Goal: Information Seeking & Learning: Learn about a topic

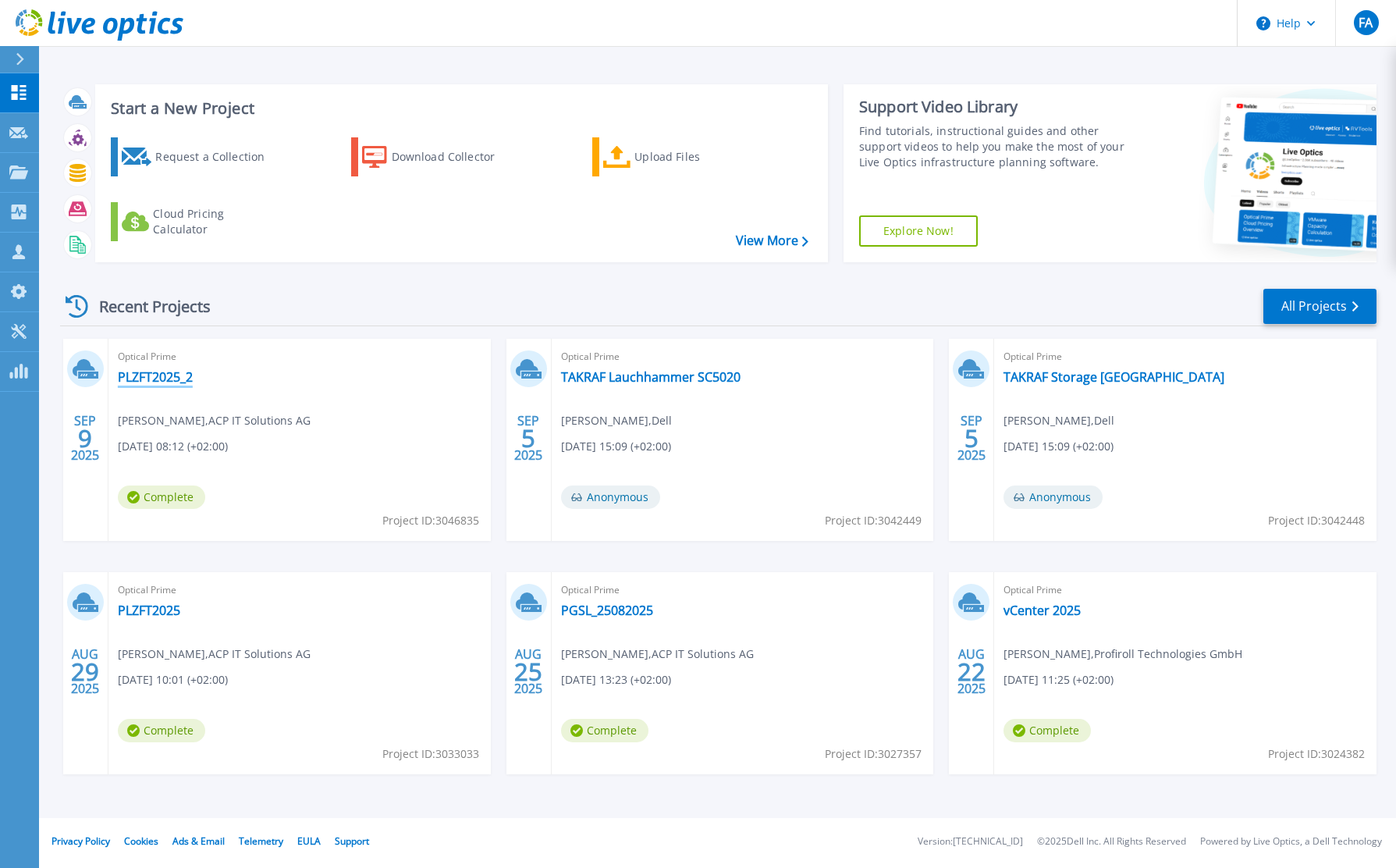
click at [169, 378] on link "PLZFT2025_2" at bounding box center [155, 377] width 75 height 16
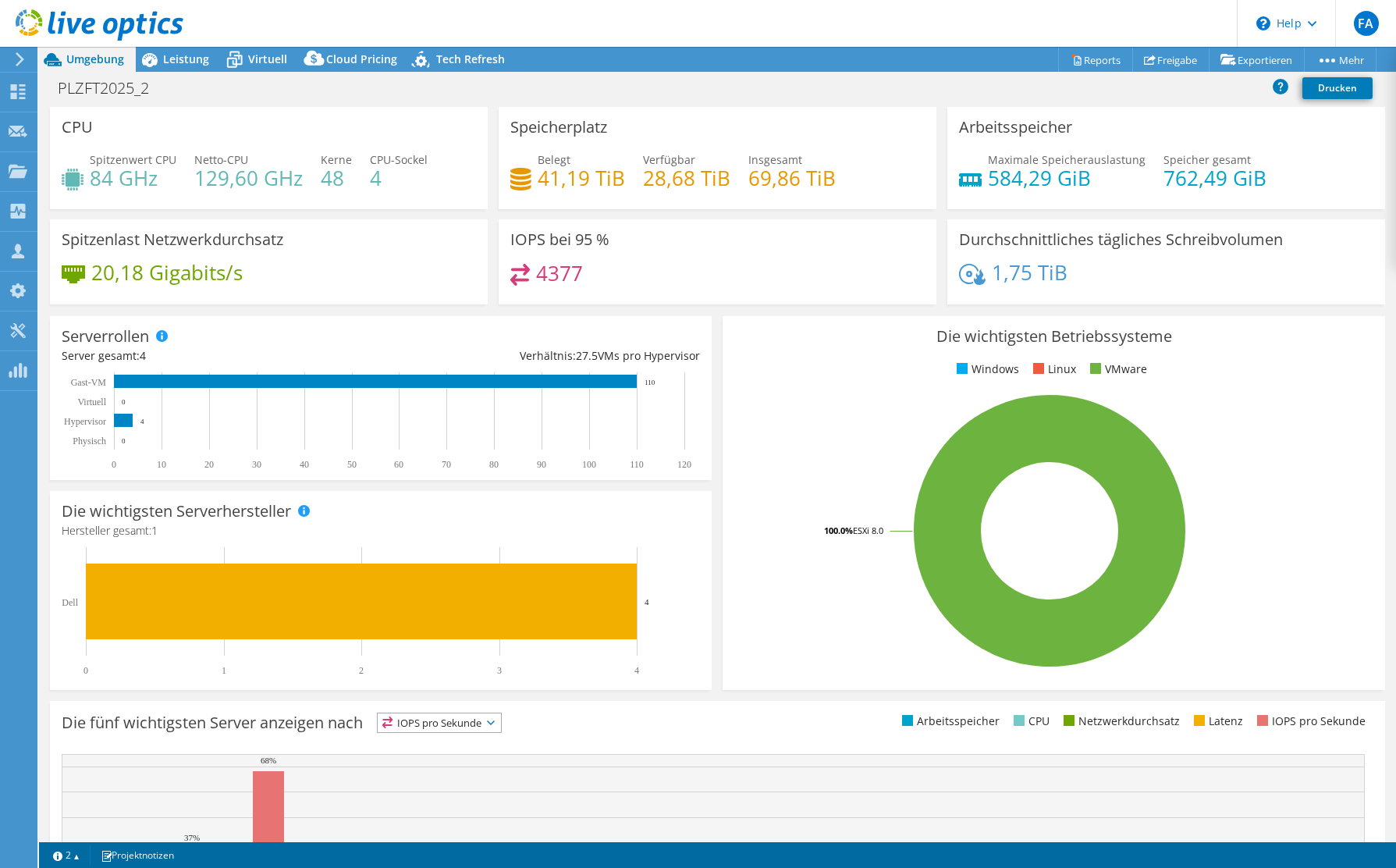
select select "USD"
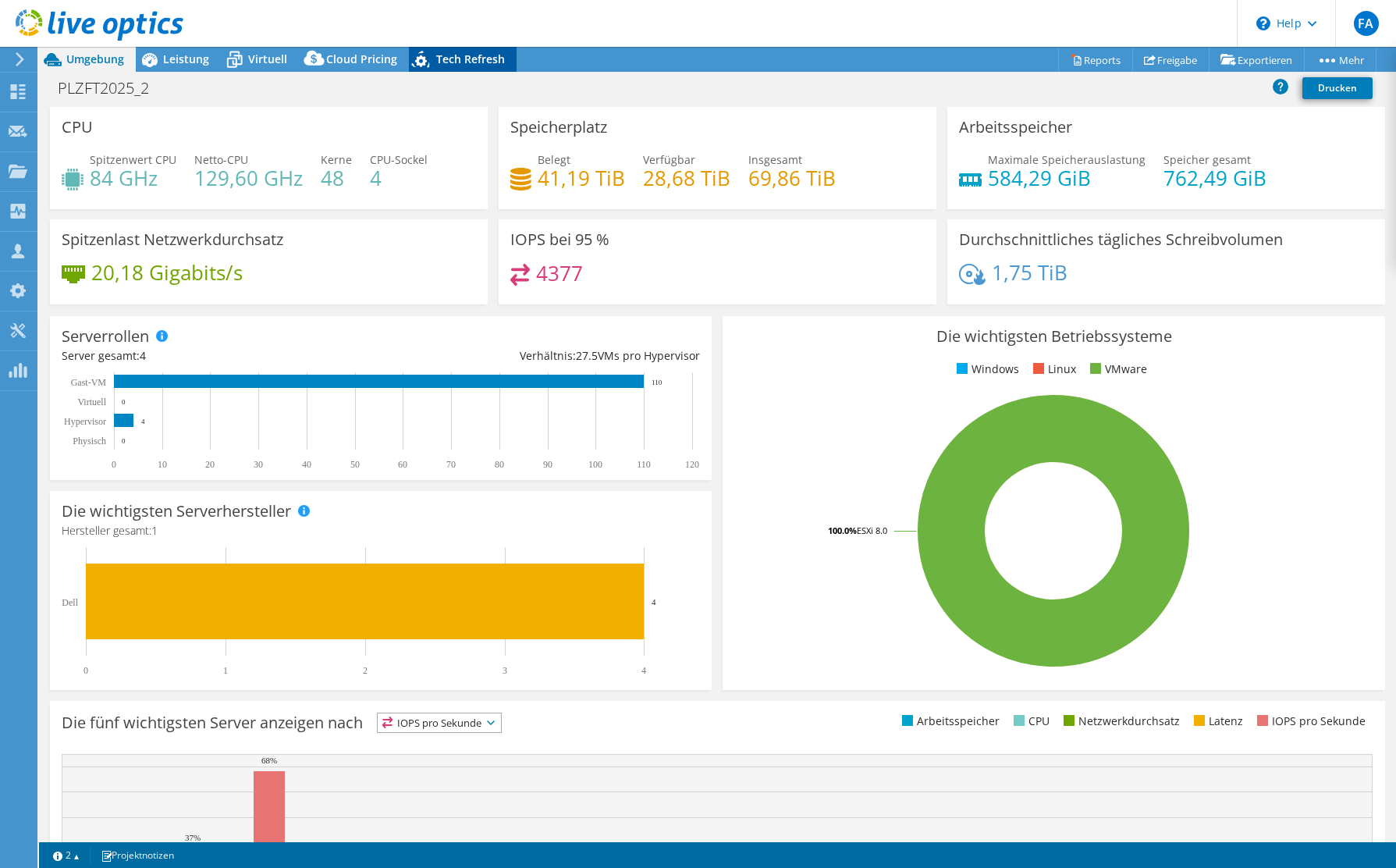
click at [493, 64] on span "Tech Refresh" at bounding box center [471, 59] width 69 height 15
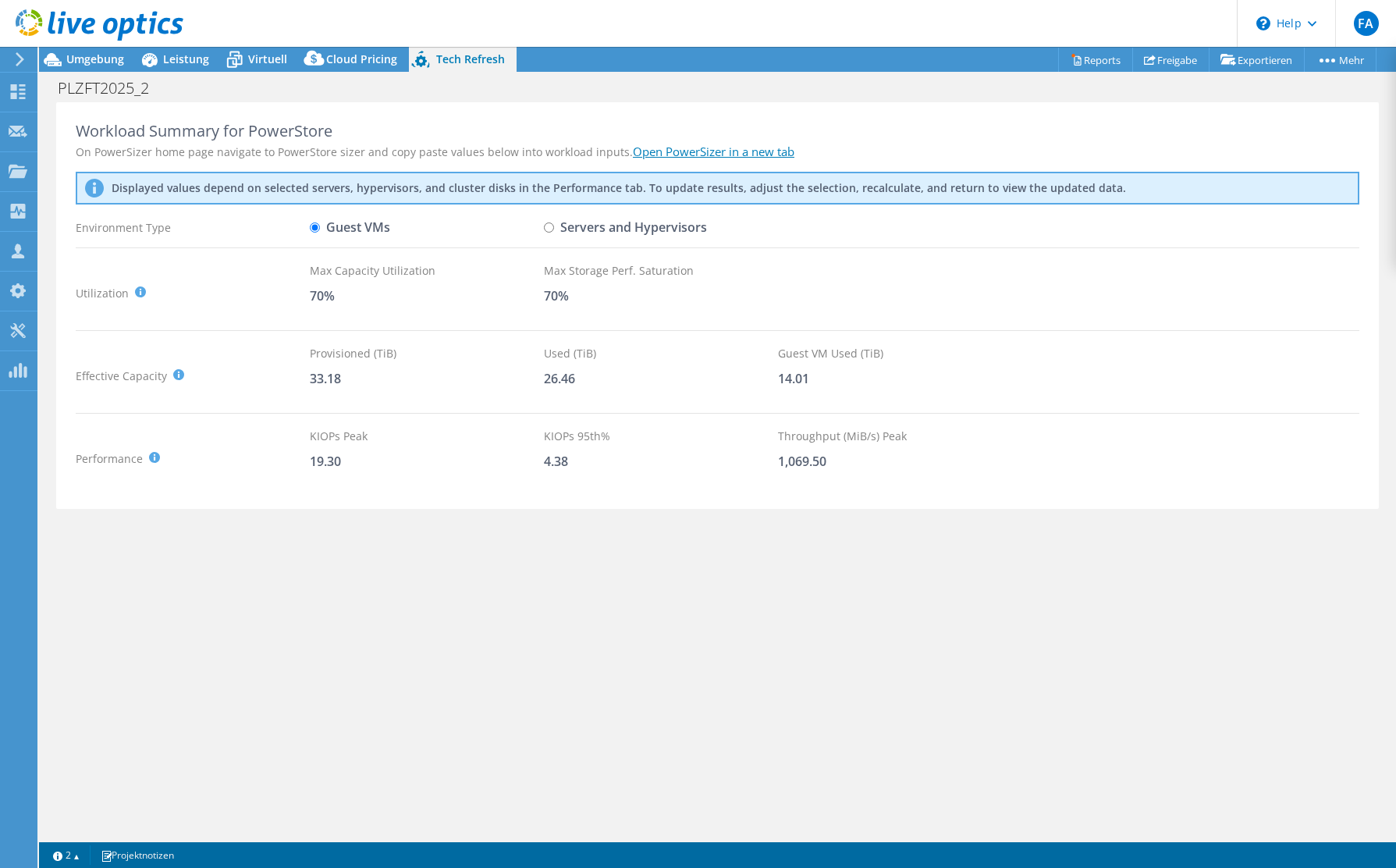
click at [548, 230] on input "Servers and Hypervisors" at bounding box center [549, 227] width 10 height 10
radio input "true"
click at [328, 230] on label "Guest VMs" at bounding box center [350, 227] width 80 height 27
click at [320, 230] on input "Guest VMs" at bounding box center [315, 227] width 10 height 10
radio input "true"
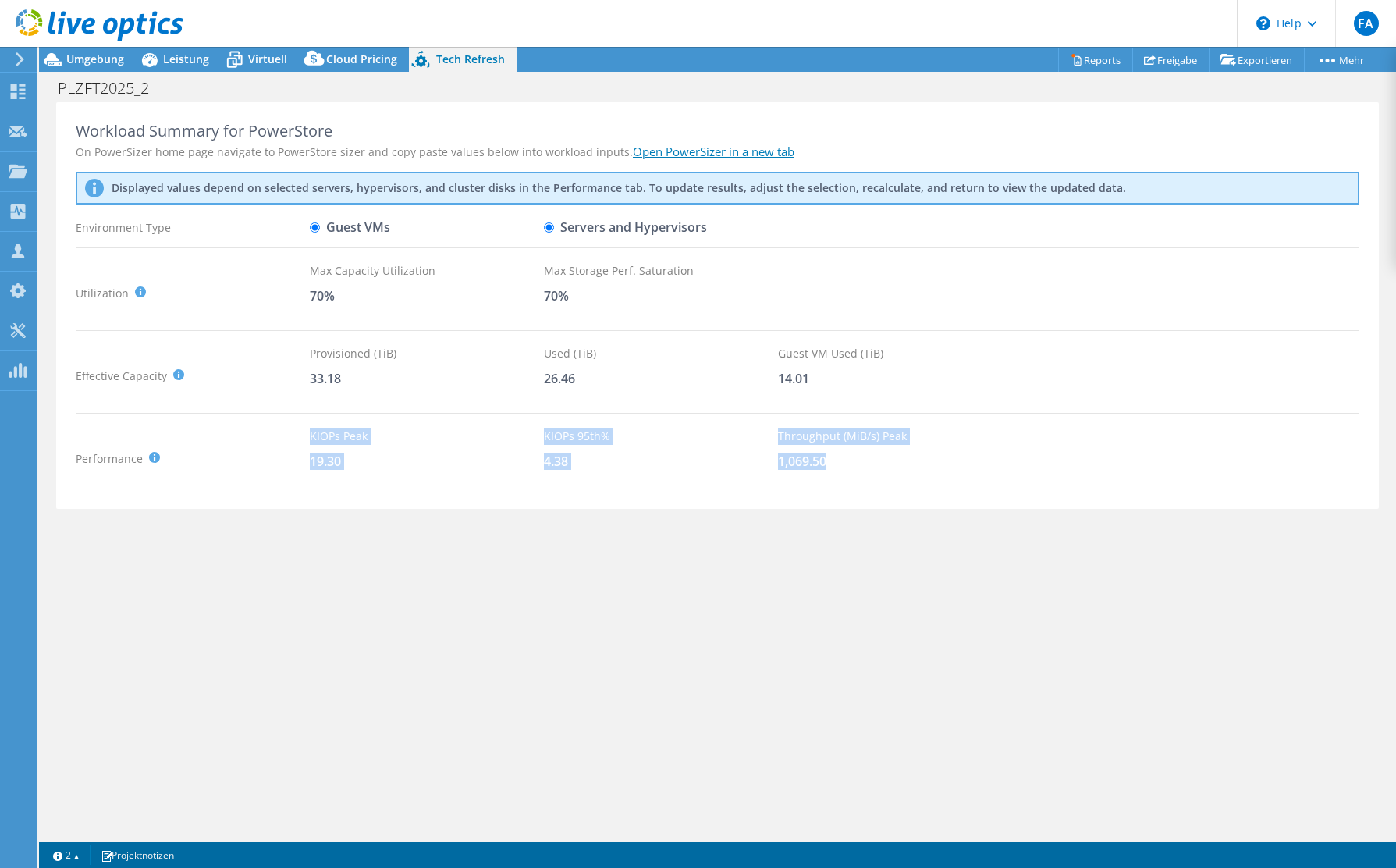
drag, startPoint x: 311, startPoint y: 436, endPoint x: 857, endPoint y: 456, distance: 546.4
click at [857, 456] on div "Performance KIOPS Peak : Sum of peak read/write IOPS, calculated at 95th percen…" at bounding box center [718, 458] width 1284 height 61
copy div "KIOPs Peak 19.30 KIOPs 95th% 4.38 Throughput (MiB/s) Peak 1,069.50"
click at [191, 65] on span "Leistung" at bounding box center [186, 59] width 46 height 15
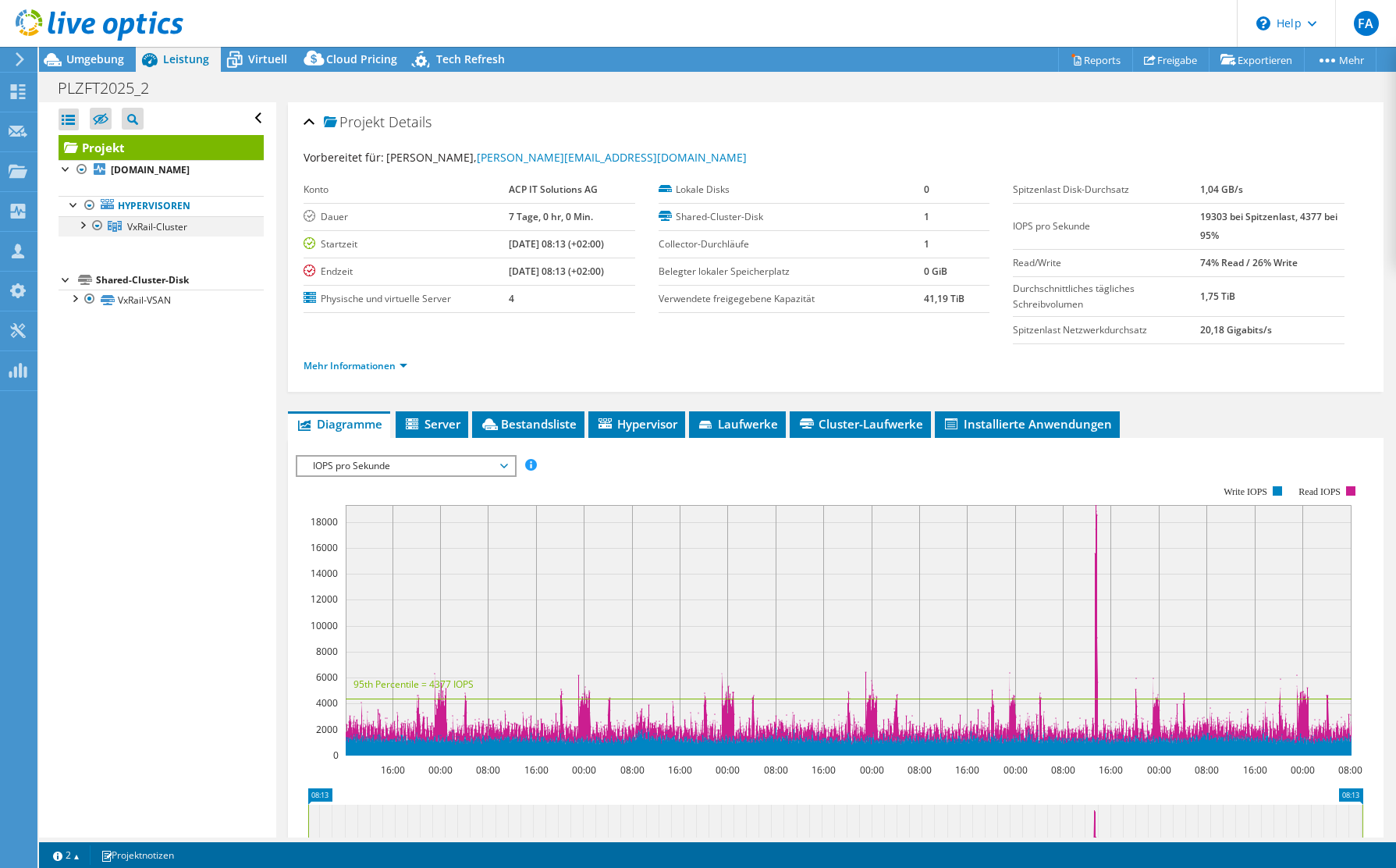
click at [76, 228] on div at bounding box center [82, 223] width 16 height 16
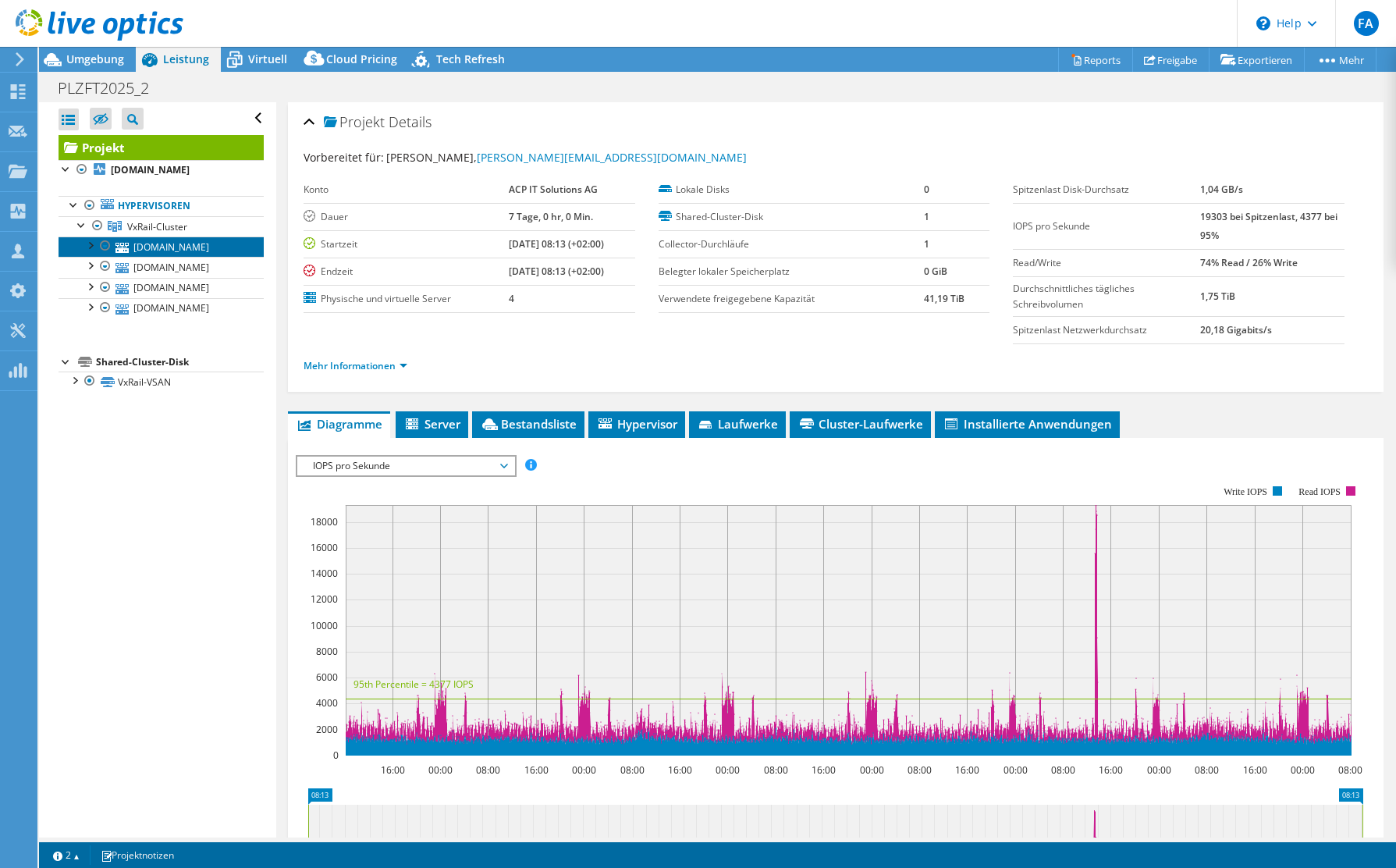
click at [150, 247] on link "[DOMAIN_NAME]" at bounding box center [161, 246] width 205 height 20
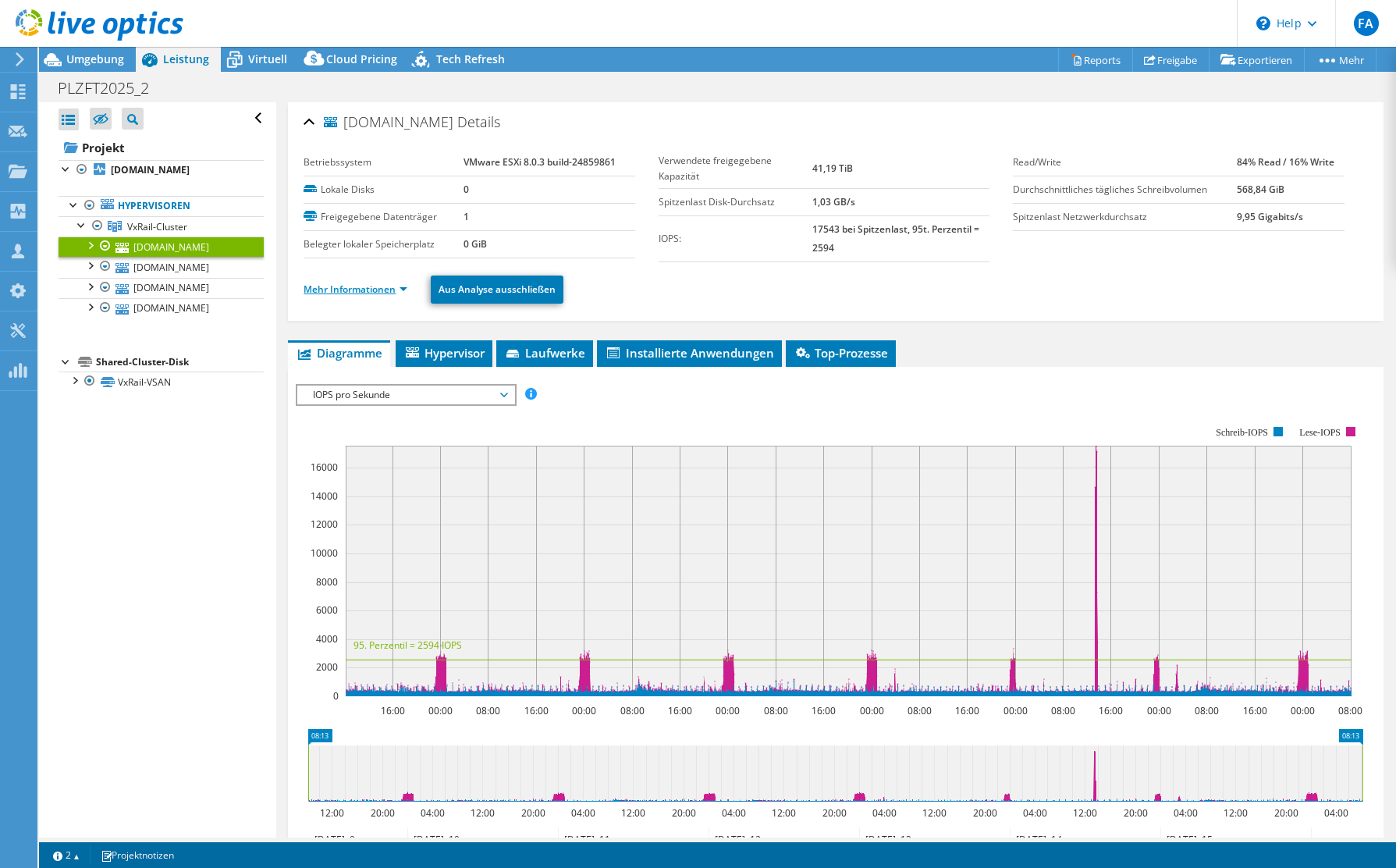
click at [385, 287] on link "Mehr Informationen" at bounding box center [355, 289] width 104 height 13
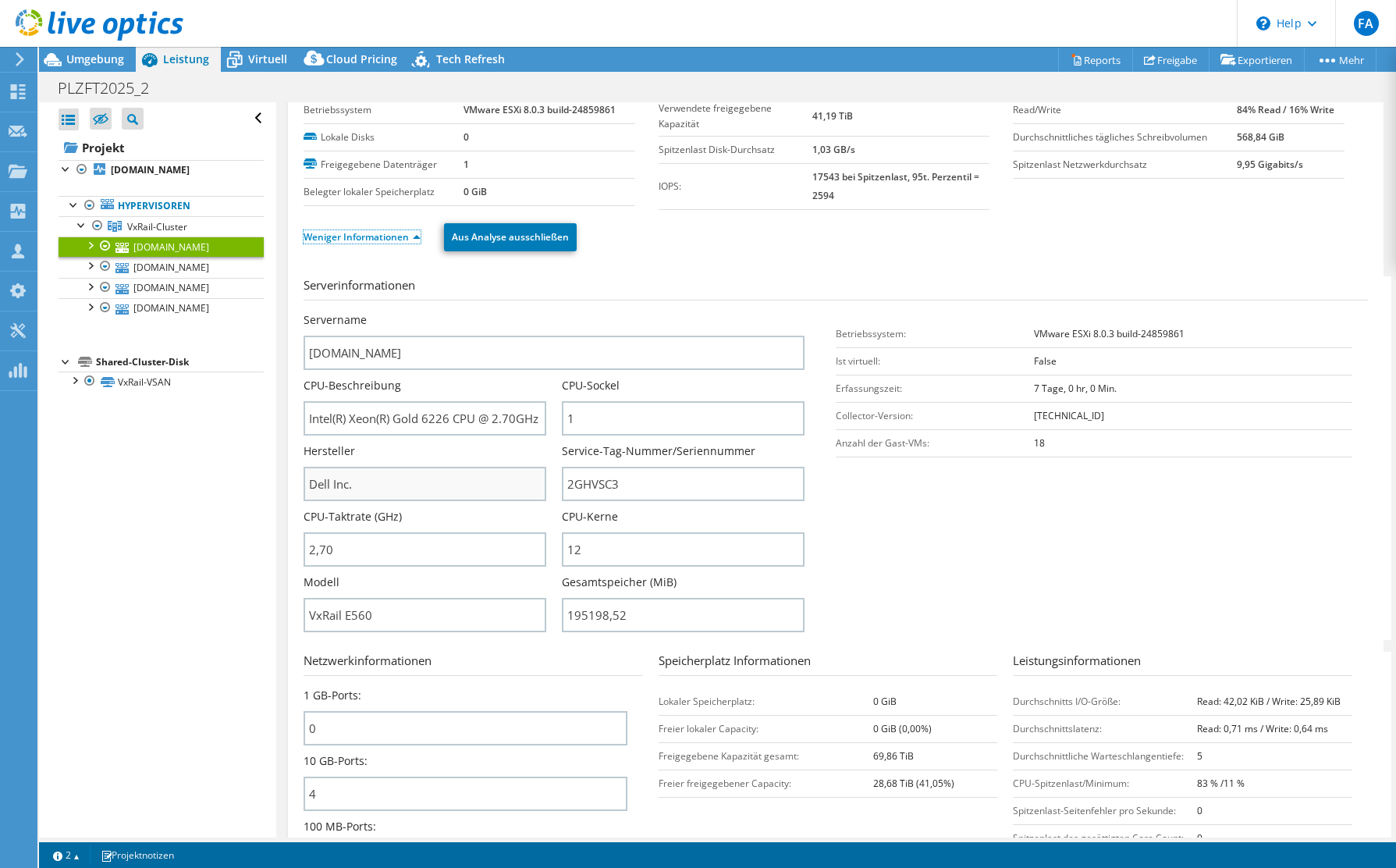
scroll to position [79, 0]
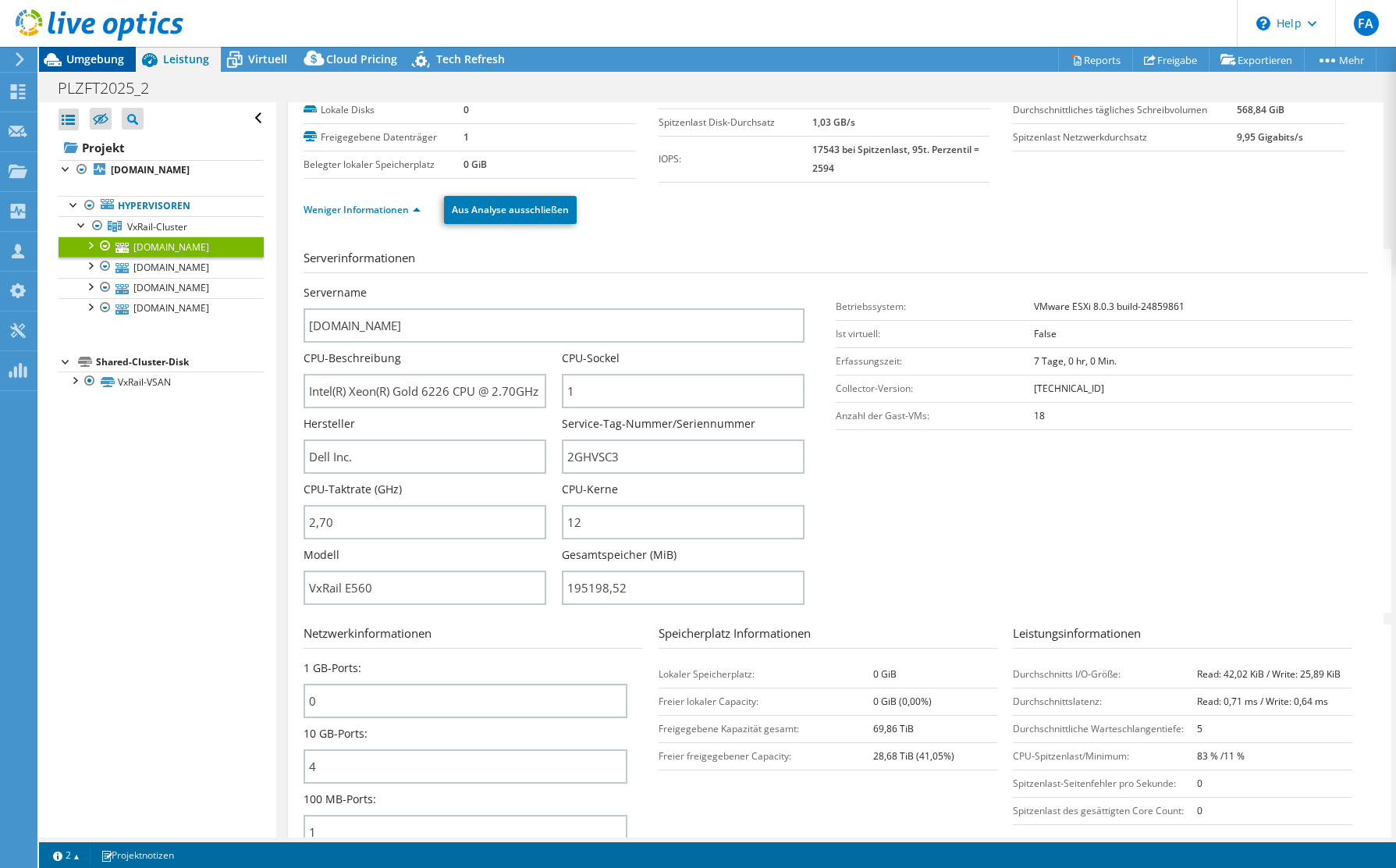
click at [108, 52] on span "Umgebung" at bounding box center [95, 59] width 58 height 15
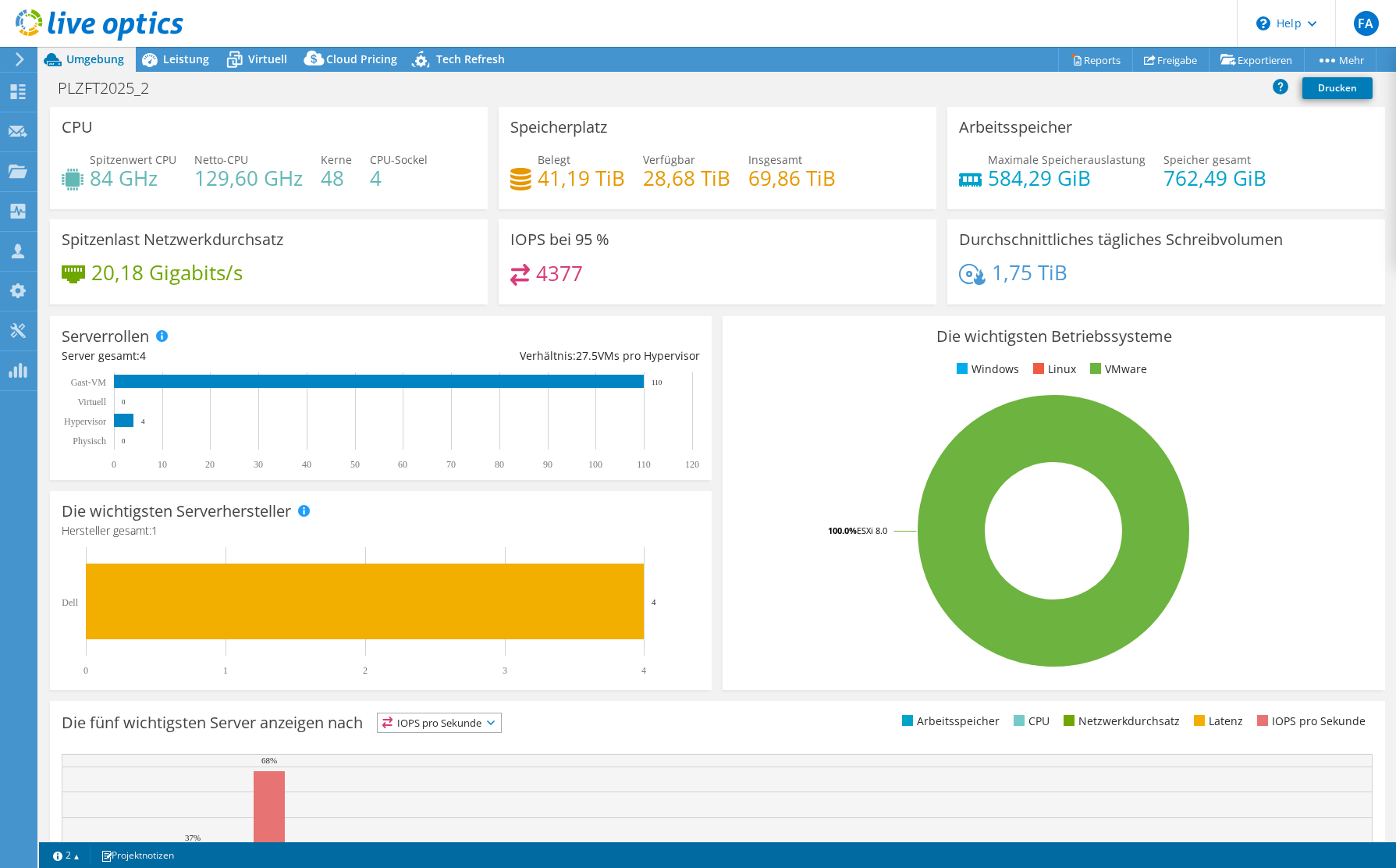
click at [459, 74] on div "PLZFT2025_2 Drucken" at bounding box center [718, 87] width 1357 height 29
click at [459, 65] on span "Tech Refresh" at bounding box center [471, 59] width 69 height 15
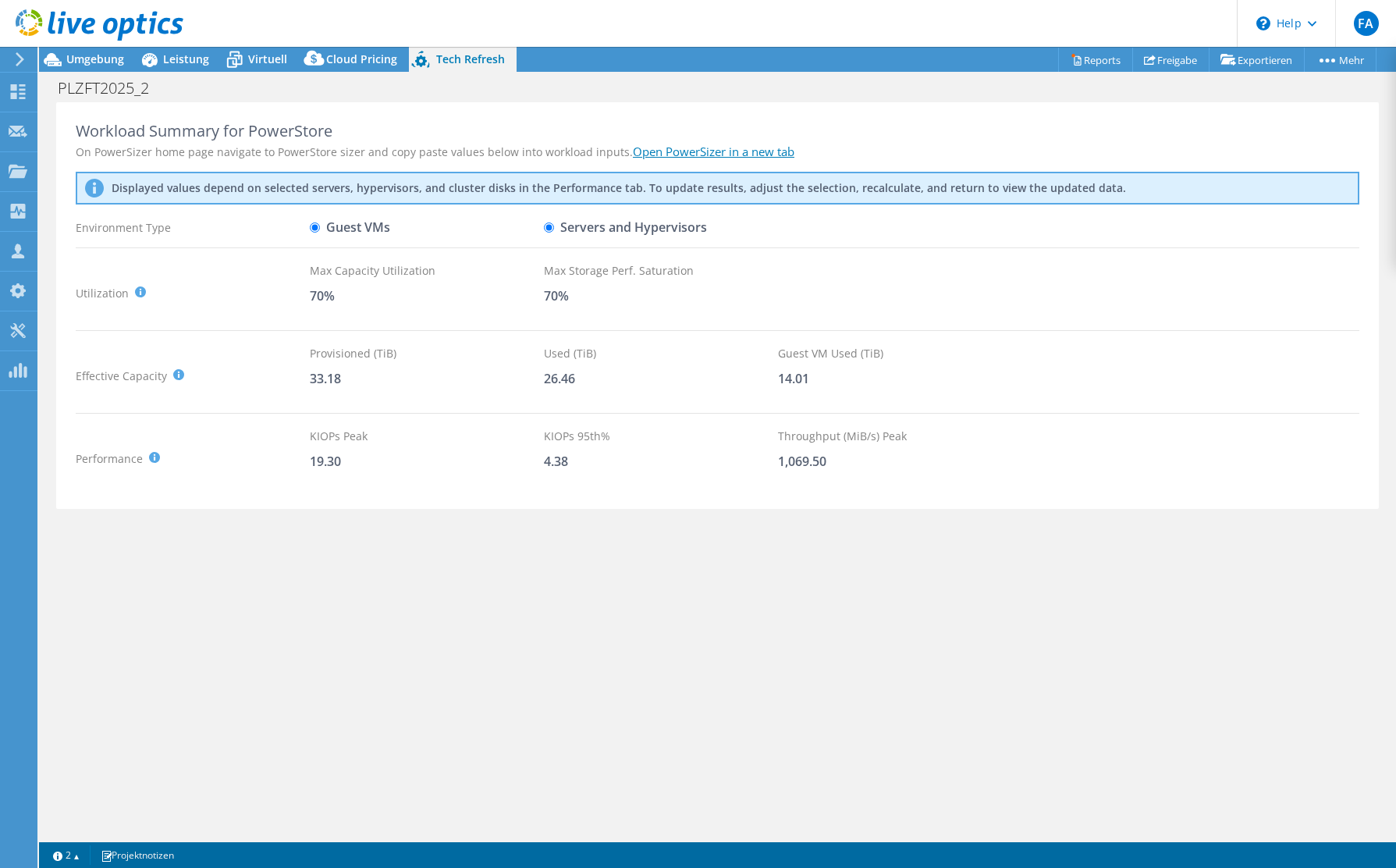
click at [709, 152] on link "Open PowerSizer in a new tab" at bounding box center [714, 151] width 162 height 16
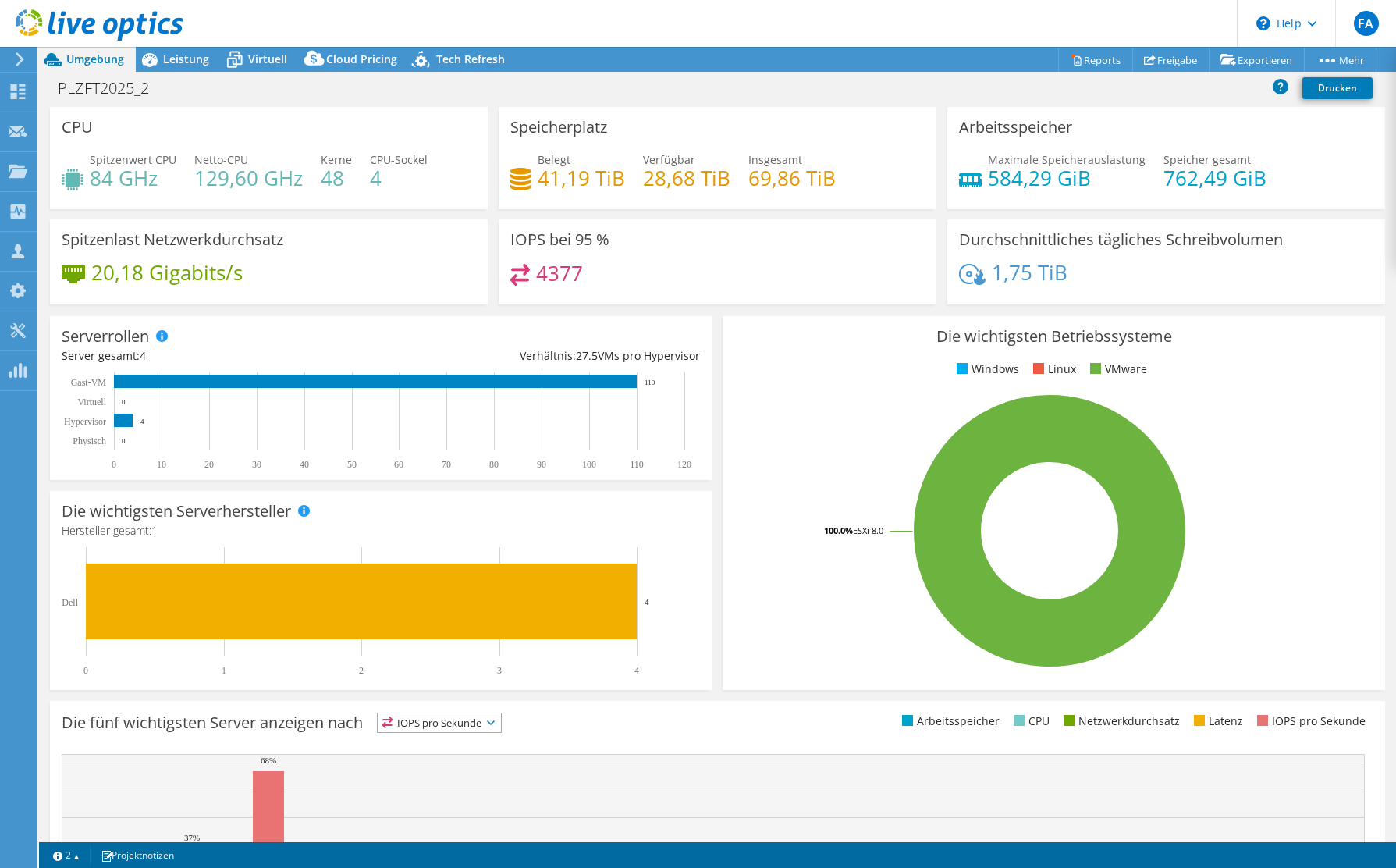
select select "USD"
